Goal: Navigation & Orientation: Find specific page/section

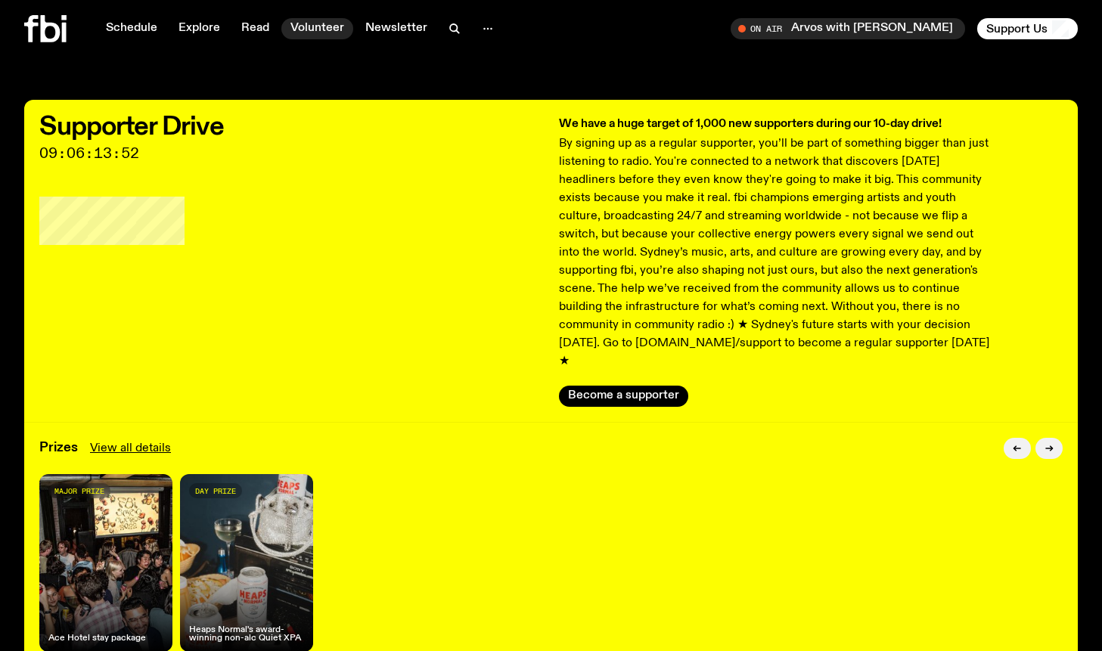
click at [323, 33] on link "Volunteer" at bounding box center [317, 28] width 72 height 21
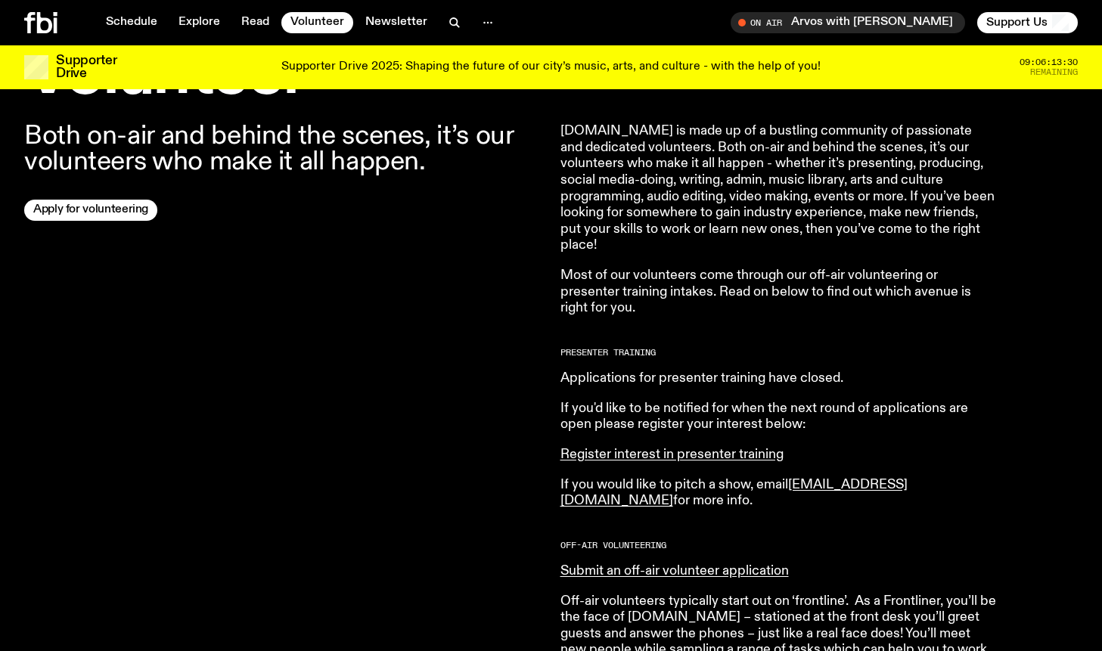
scroll to position [453, 0]
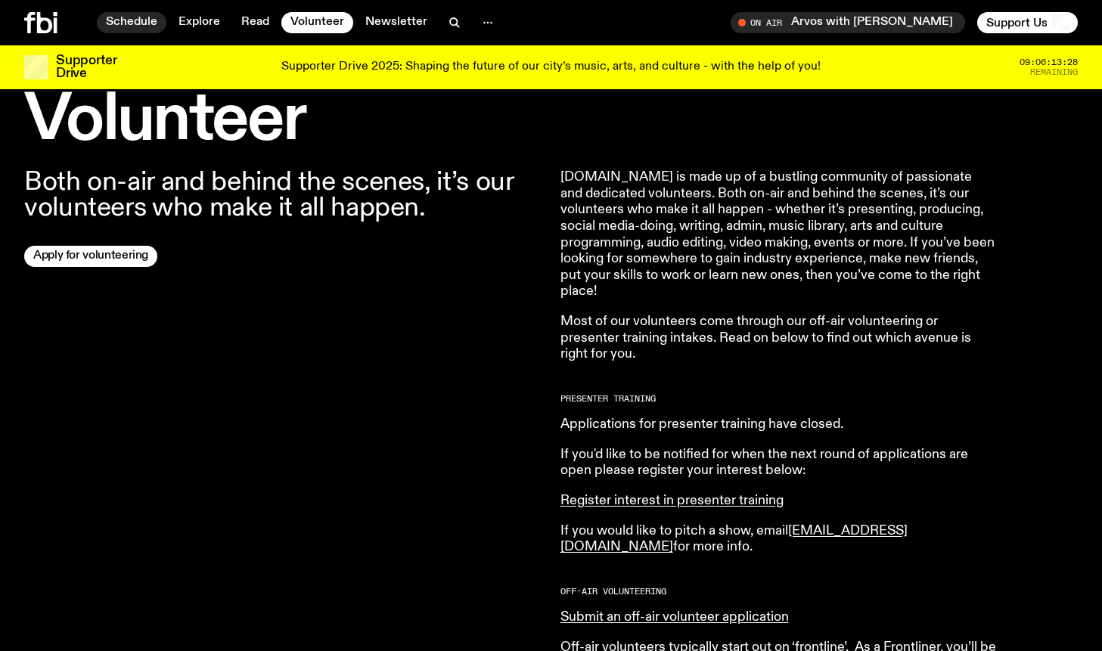
click at [142, 22] on link "Schedule" at bounding box center [132, 22] width 70 height 21
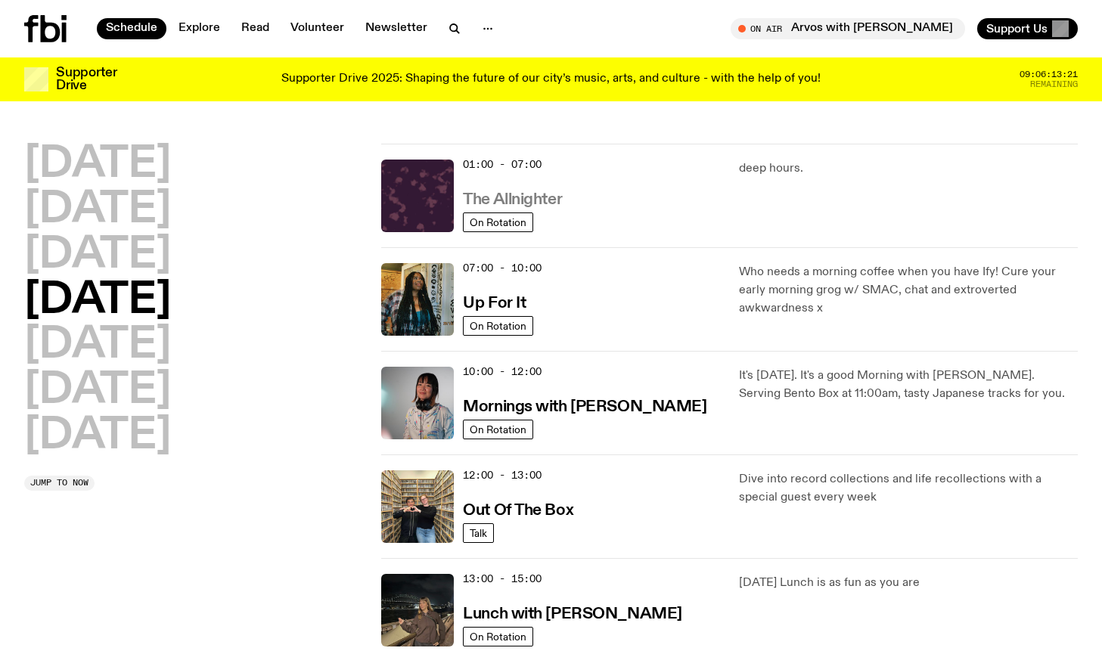
click at [522, 202] on h3 "The Allnighter" at bounding box center [512, 200] width 99 height 16
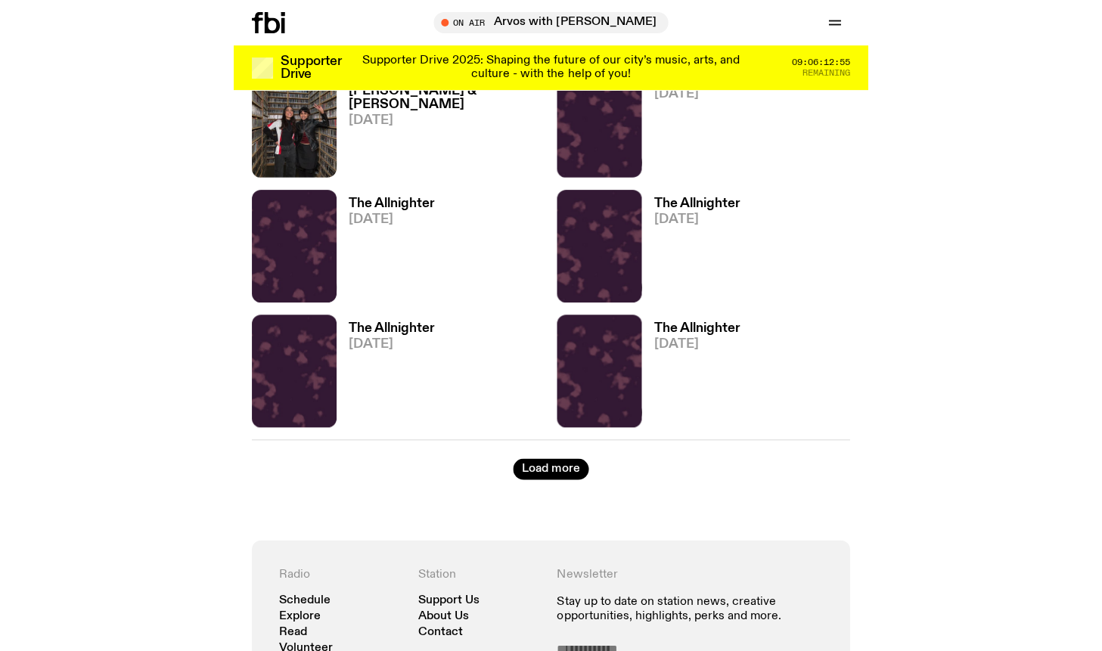
scroll to position [2284, 0]
